Goal: Find specific page/section: Find specific page/section

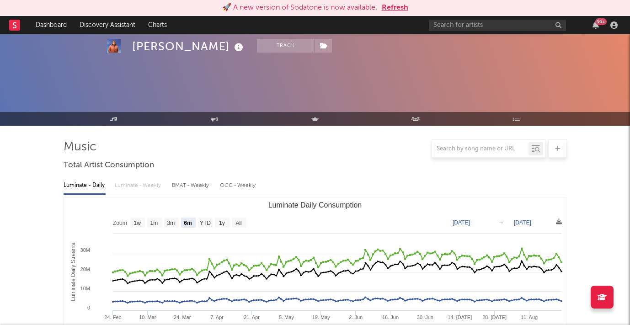
select select "6m"
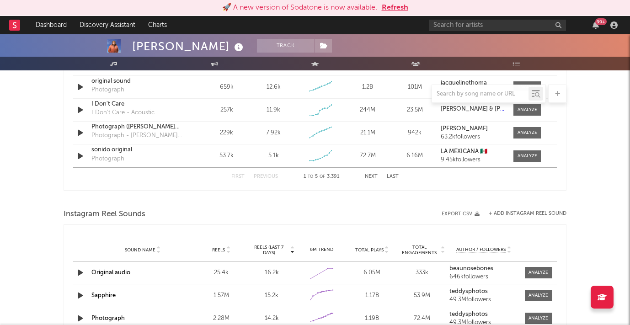
click at [399, 8] on button "Refresh" at bounding box center [395, 7] width 27 height 11
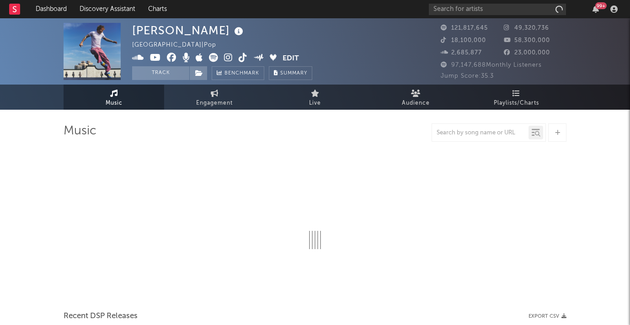
select select "6m"
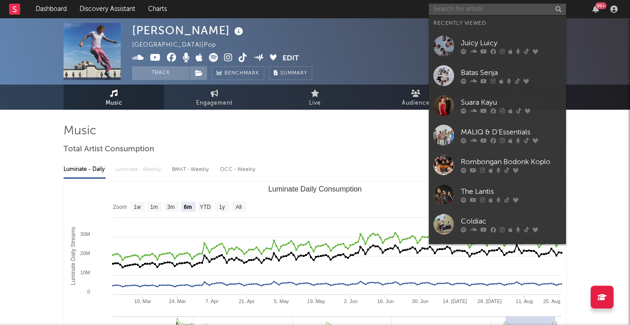
click at [440, 10] on input "text" at bounding box center [497, 9] width 137 height 11
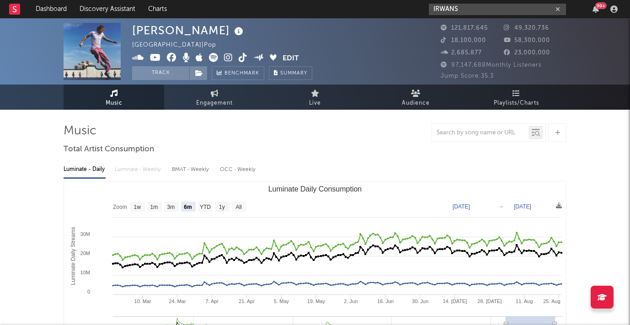
click at [468, 9] on input "IRWANS" at bounding box center [497, 9] width 137 height 11
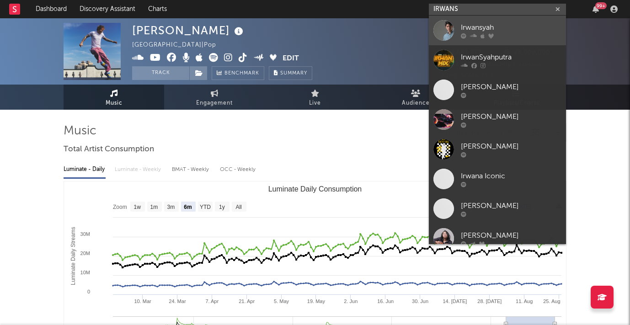
type input "IRWANS"
click at [476, 32] on div "Irwansyah" at bounding box center [511, 27] width 101 height 11
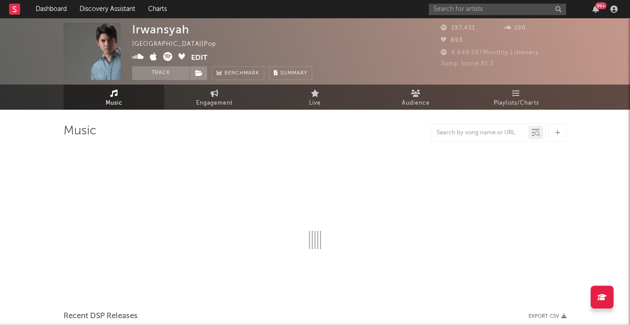
select select "6m"
